Goal: Transaction & Acquisition: Download file/media

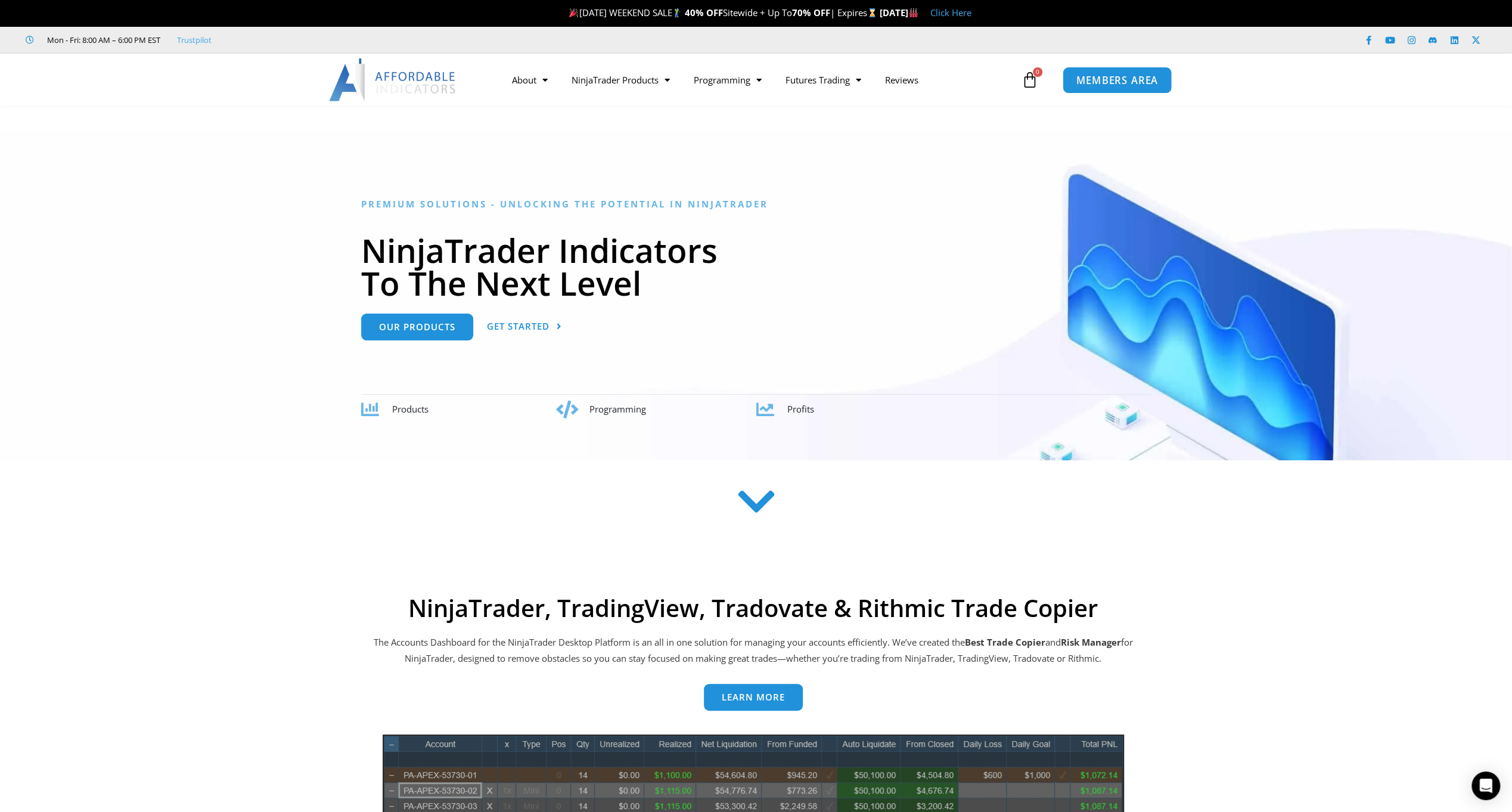
click at [1096, 75] on span "MEMBERS AREA" at bounding box center [1117, 80] width 82 height 10
click at [1092, 75] on span "MEMBERS AREA" at bounding box center [1117, 80] width 82 height 10
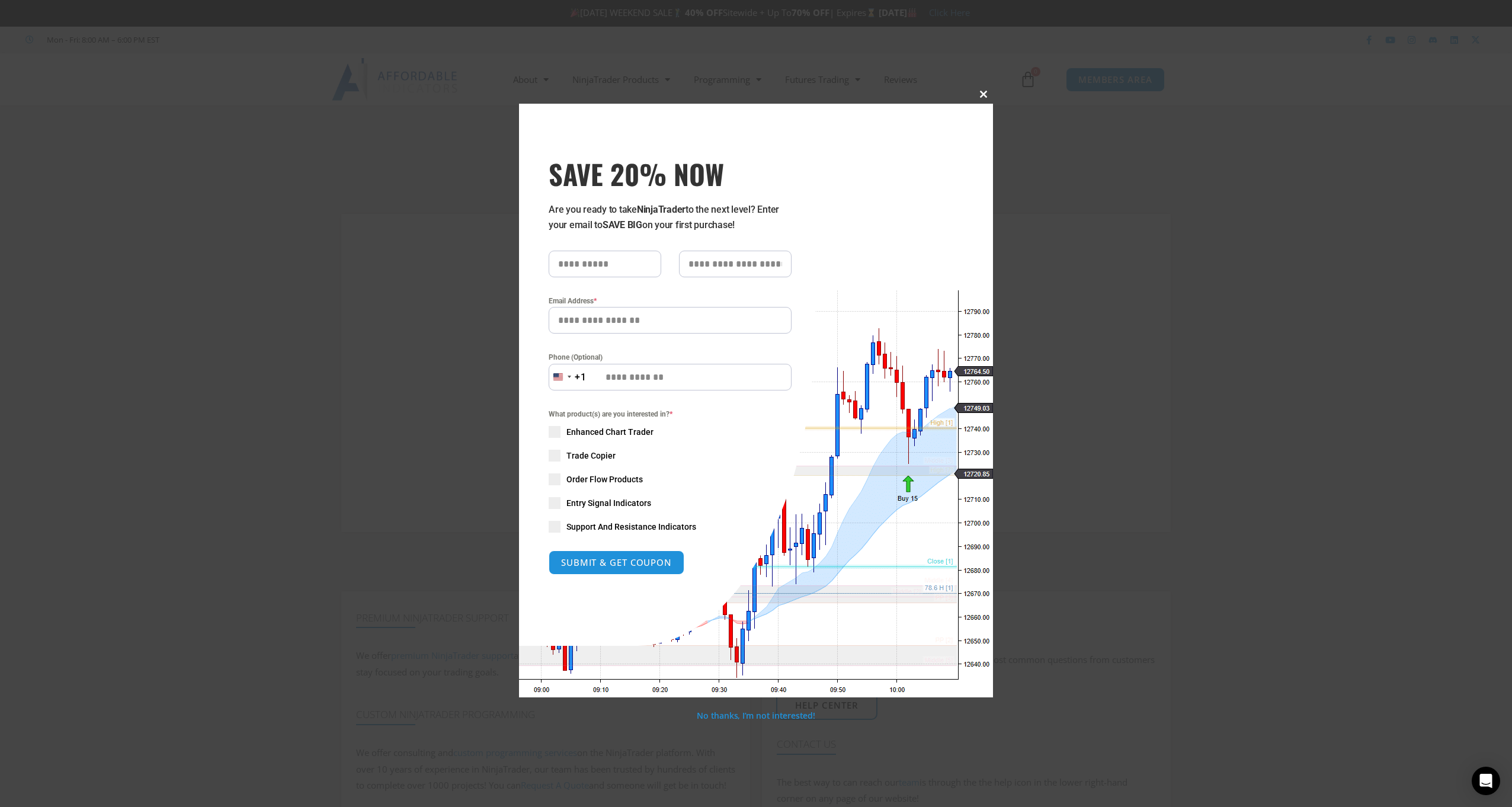
drag, startPoint x: 981, startPoint y: 96, endPoint x: 944, endPoint y: 118, distance: 43.0
click at [981, 96] on span at bounding box center [984, 93] width 19 height 7
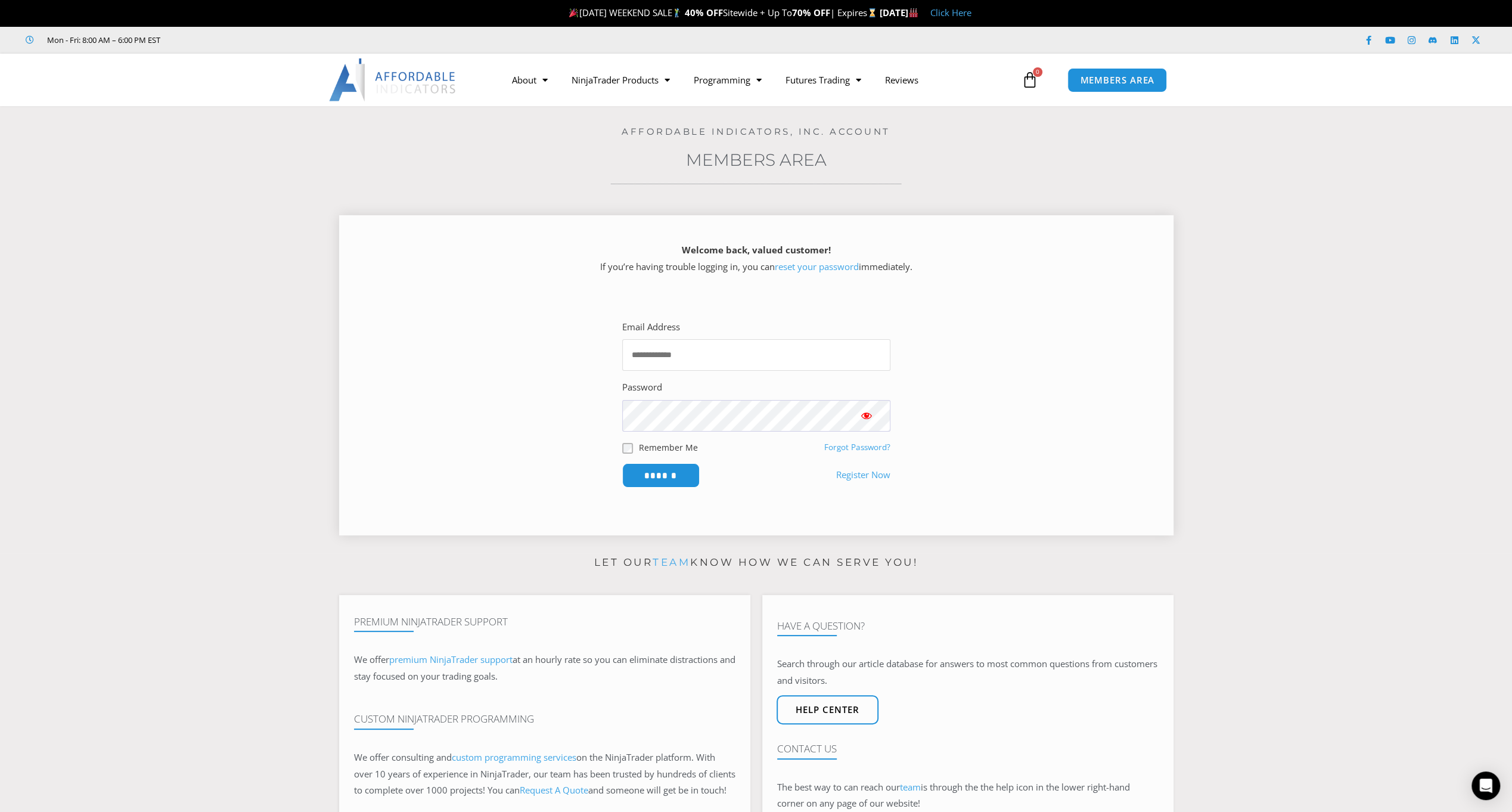
click at [671, 352] on input "Email Address" at bounding box center [756, 354] width 268 height 32
paste input "**********"
type input "**********"
click at [654, 467] on input "******" at bounding box center [660, 475] width 82 height 26
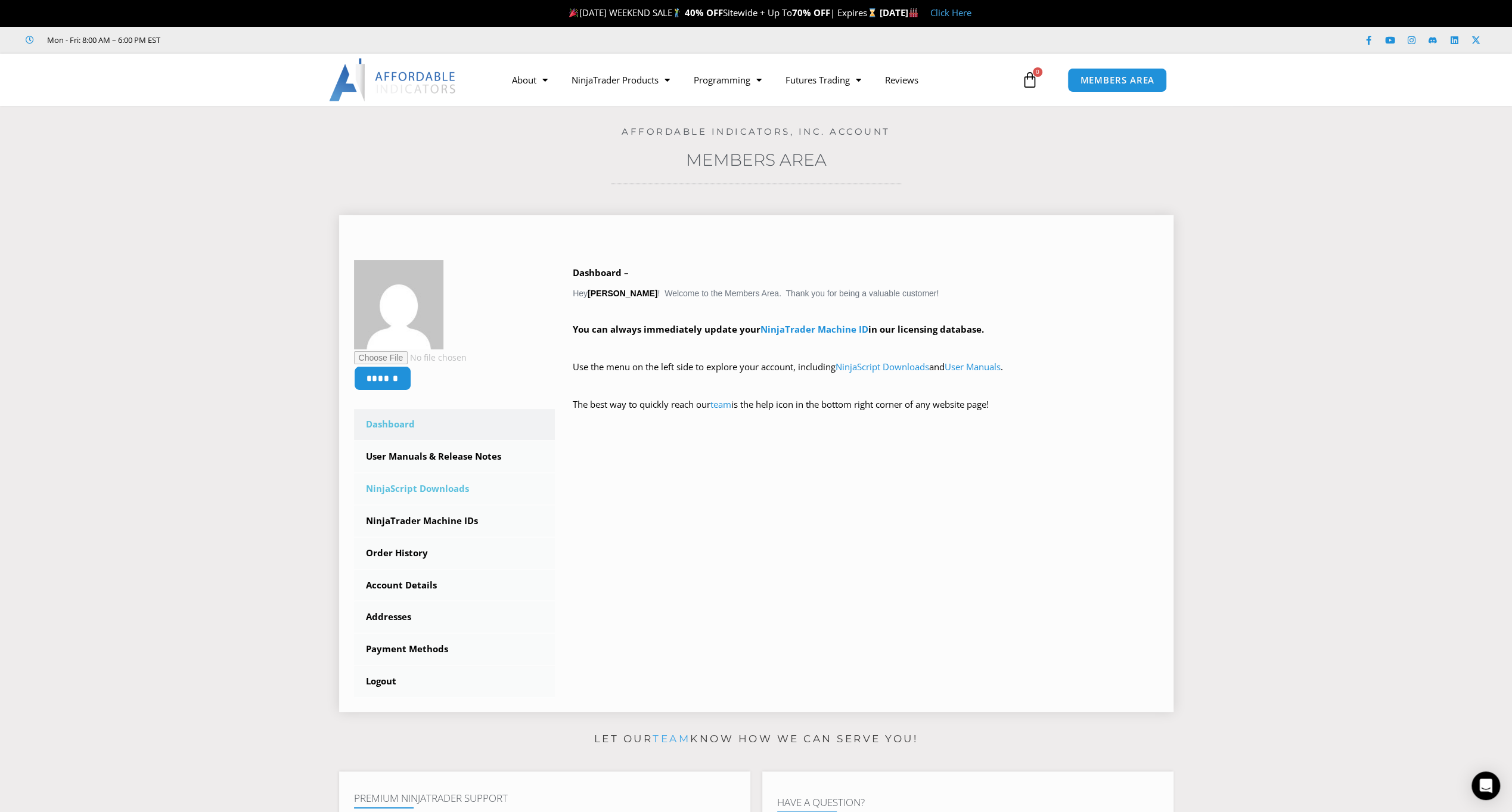
click at [408, 483] on link "NinjaScript Downloads" at bounding box center [455, 489] width 202 height 31
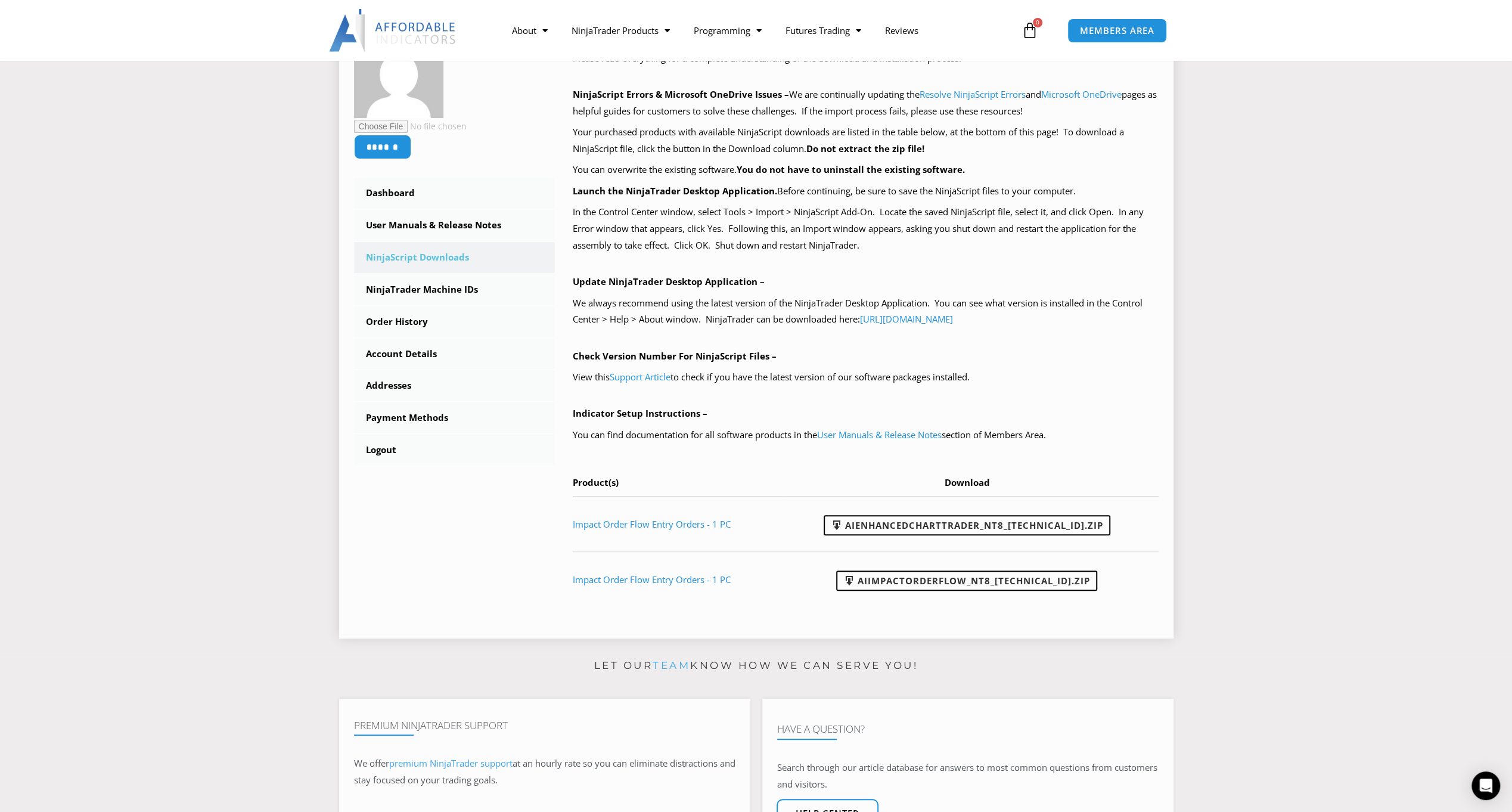
scroll to position [238, 0]
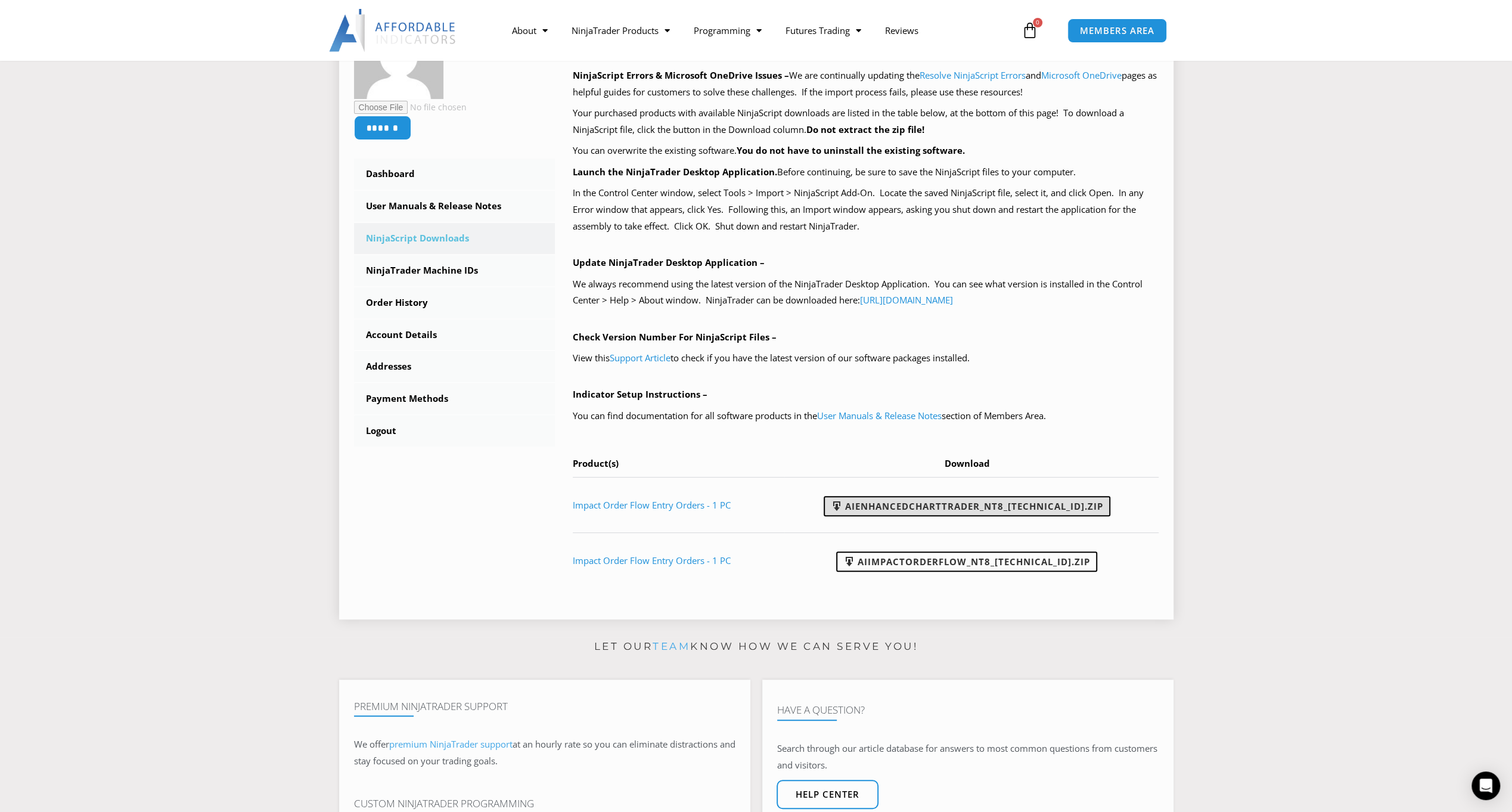
click at [981, 505] on link "AIEnhancedChartTrader_NT8_25.1.31.1.zip" at bounding box center [966, 505] width 287 height 20
click at [1020, 561] on link "AIImpactOrderFlow_NT8_24.11.26.1.zip" at bounding box center [966, 561] width 261 height 20
click at [443, 266] on link "NinjaTrader Machine IDs" at bounding box center [455, 270] width 202 height 31
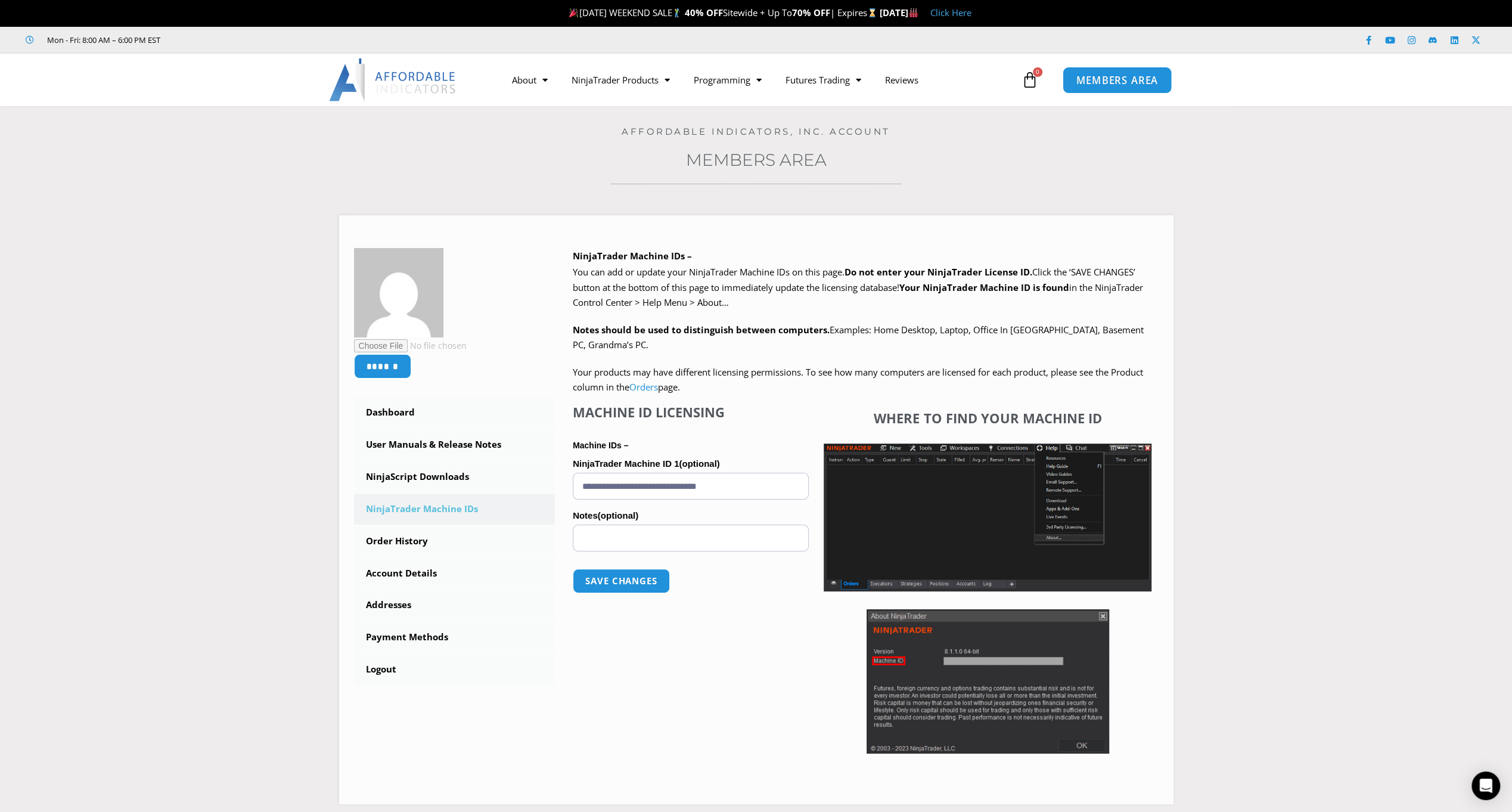
click at [1095, 90] on link "MEMBERS AREA" at bounding box center [1116, 80] width 109 height 27
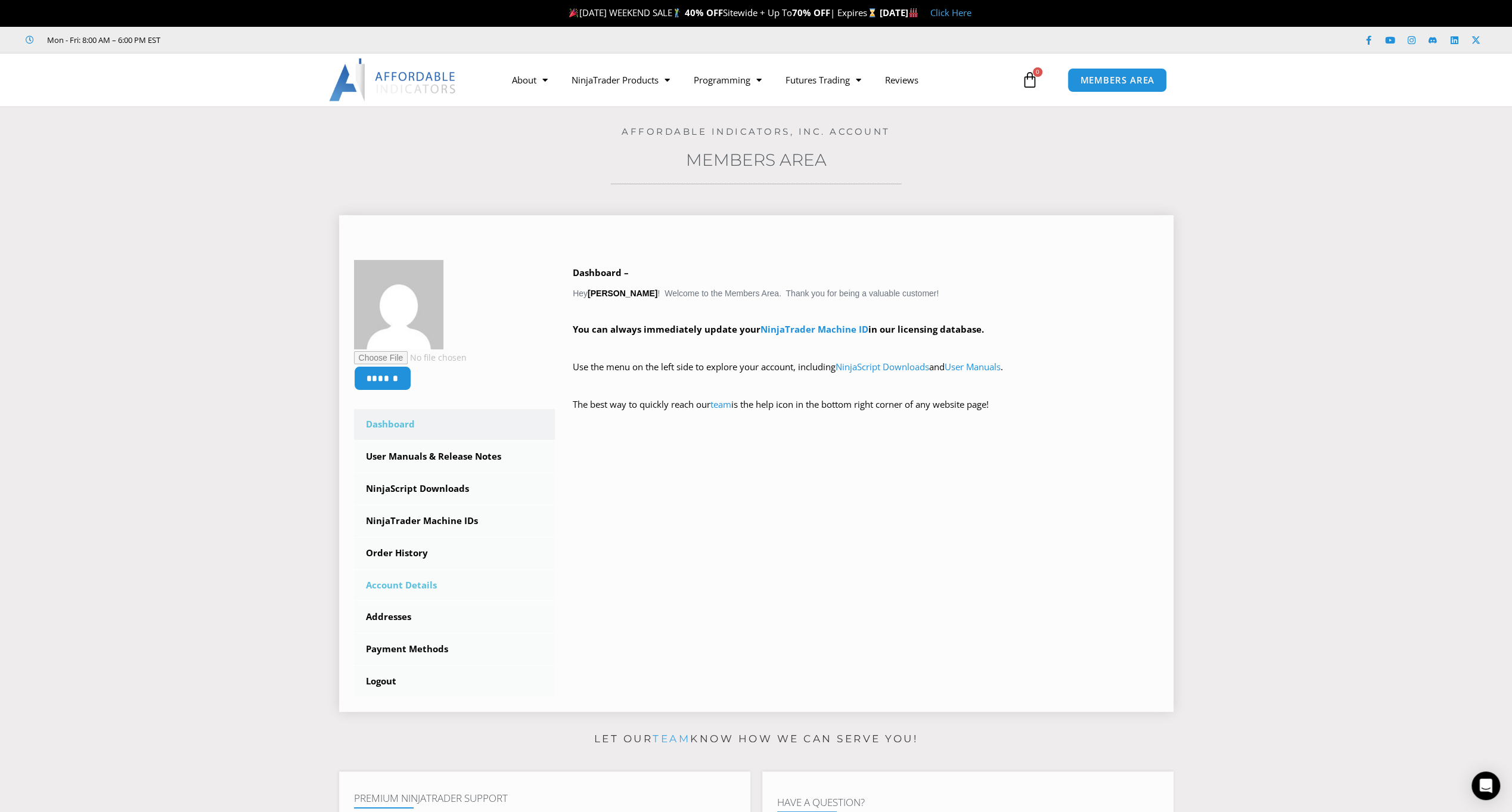
drag, startPoint x: 380, startPoint y: 683, endPoint x: 429, endPoint y: 571, distance: 122.2
click at [380, 682] on link "Logout" at bounding box center [455, 681] width 202 height 31
